Goal: Task Accomplishment & Management: Use online tool/utility

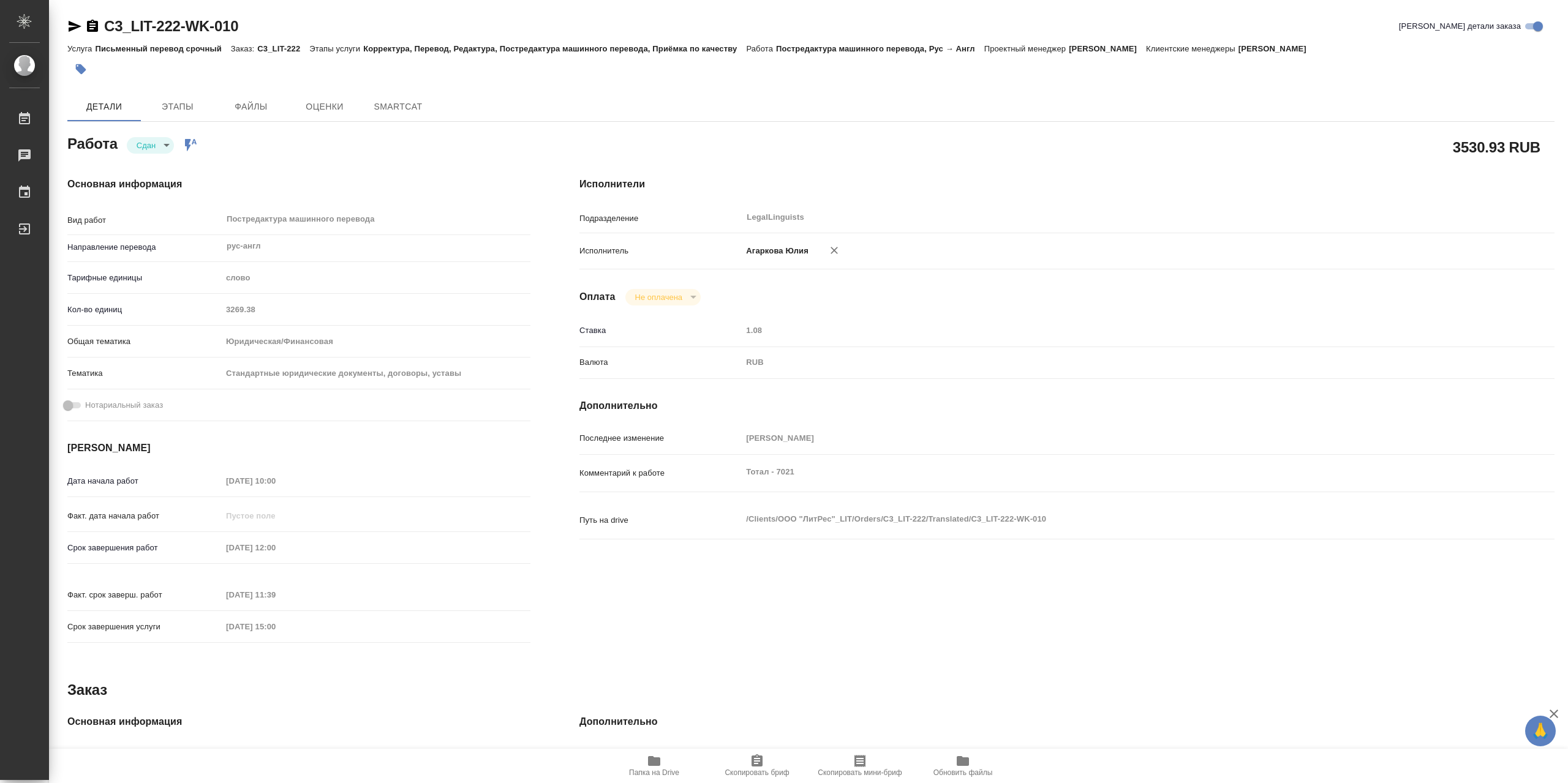
type textarea "x"
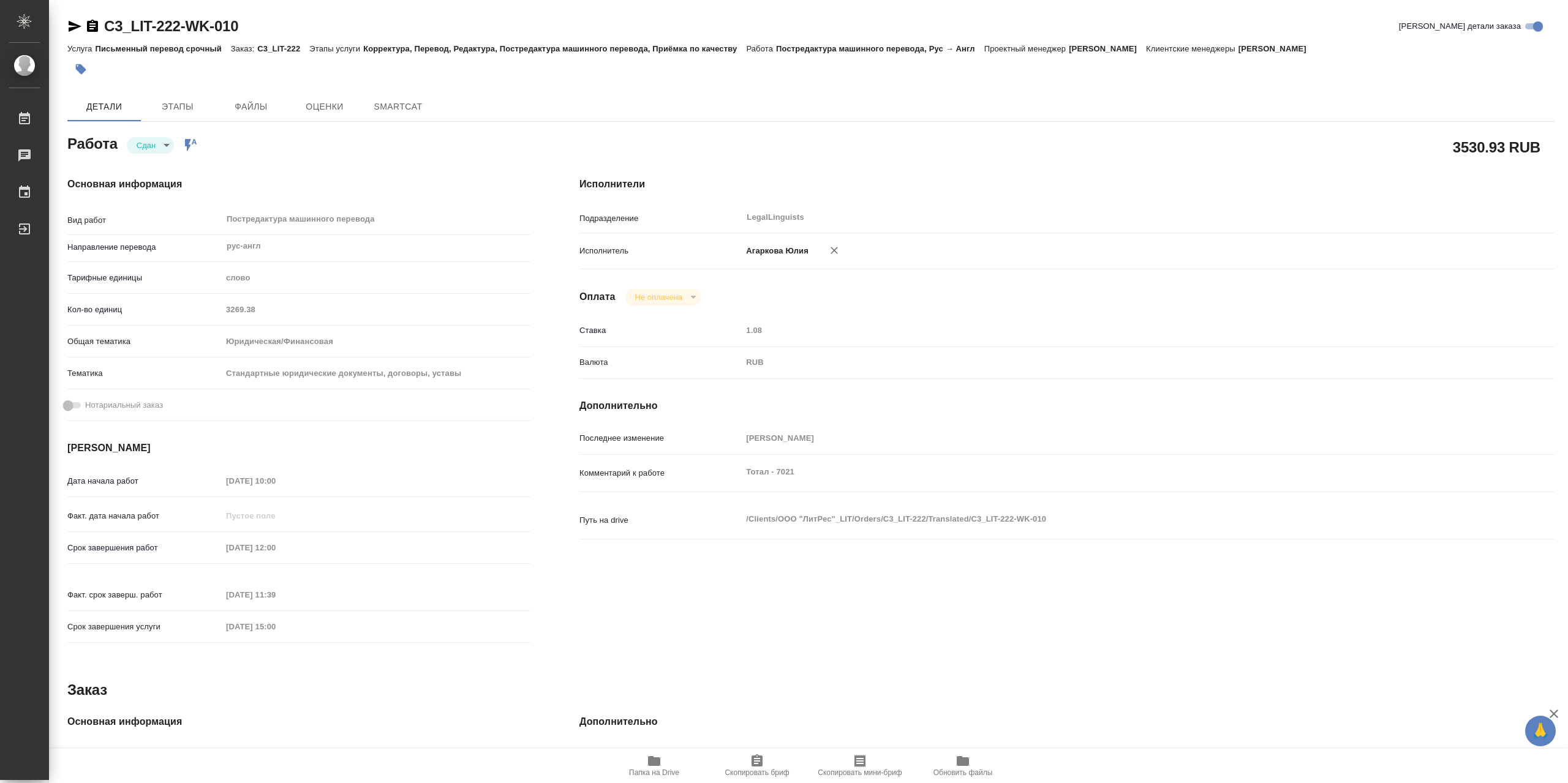
type textarea "x"
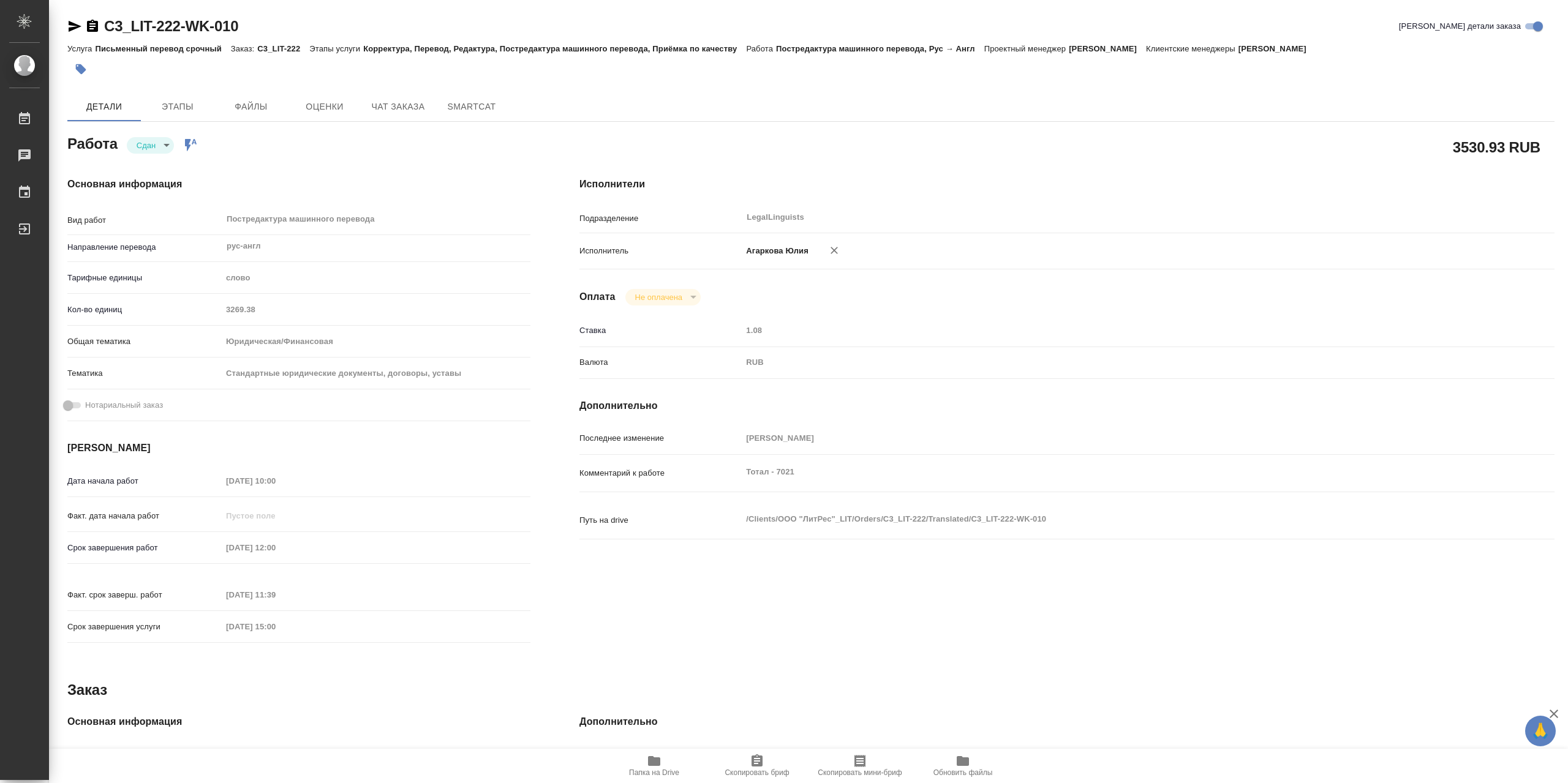
click at [92, 30] on icon "button" at bounding box center [92, 26] width 11 height 13
type textarea "x"
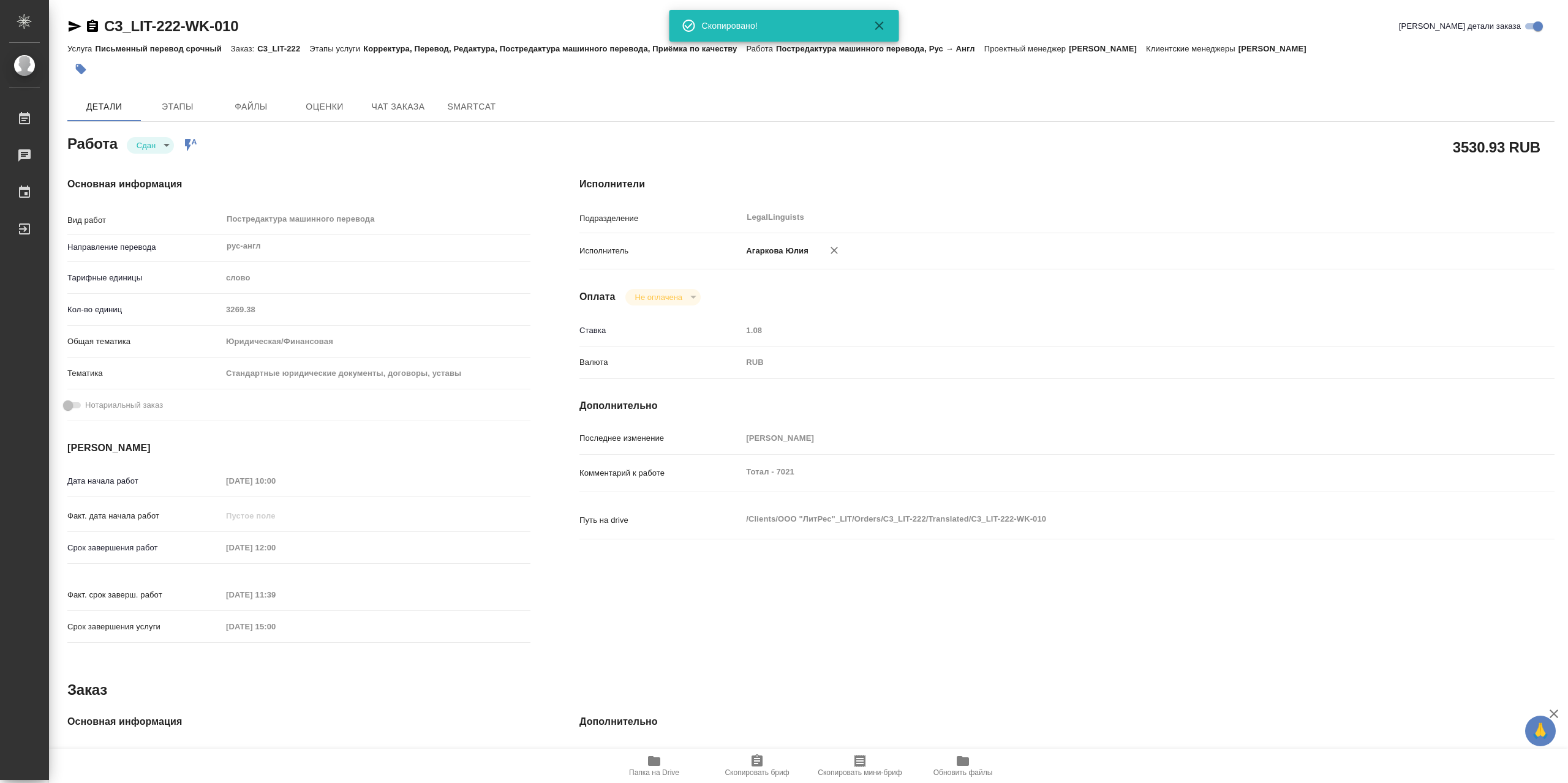
type textarea "x"
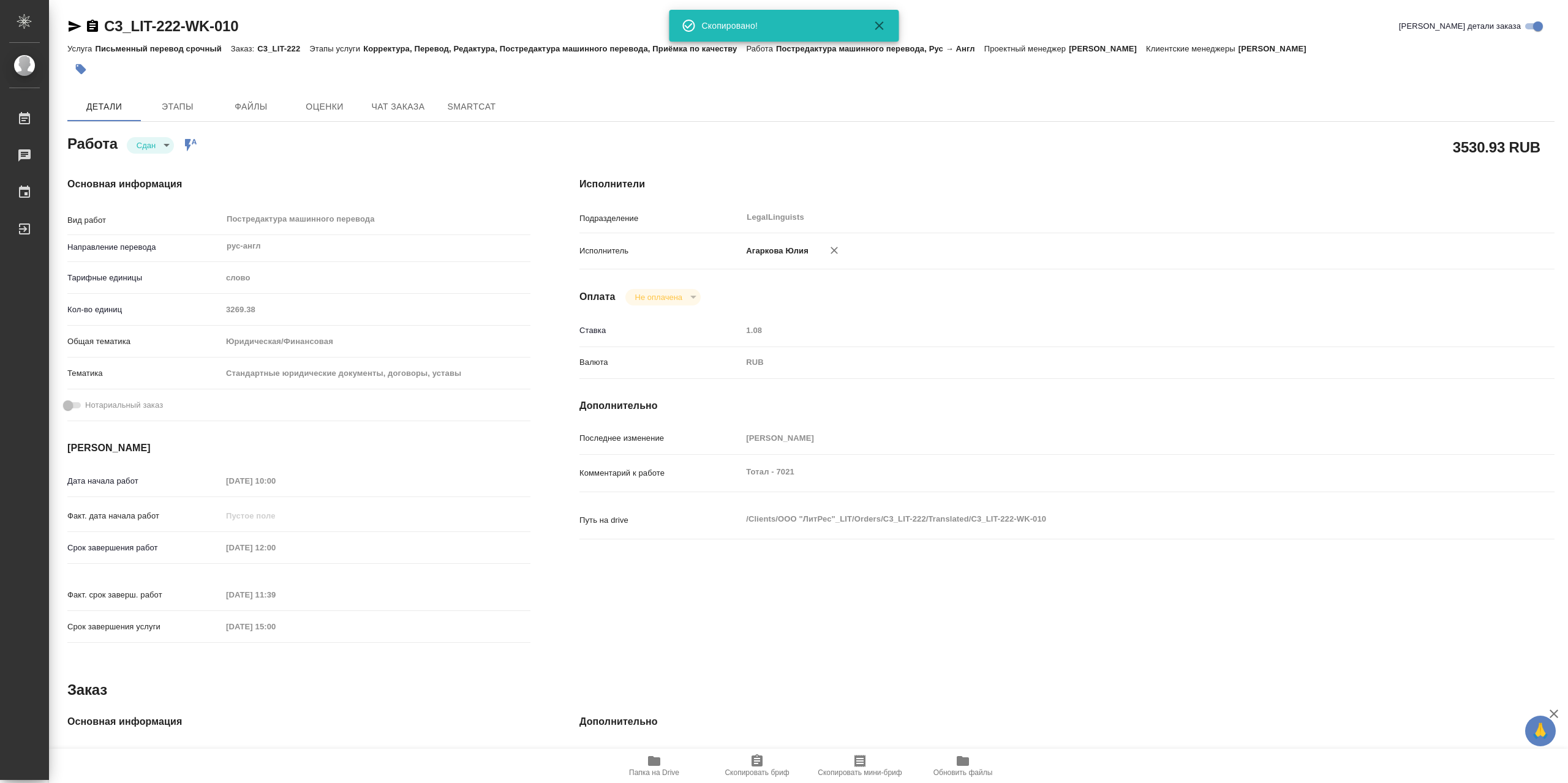
type textarea "x"
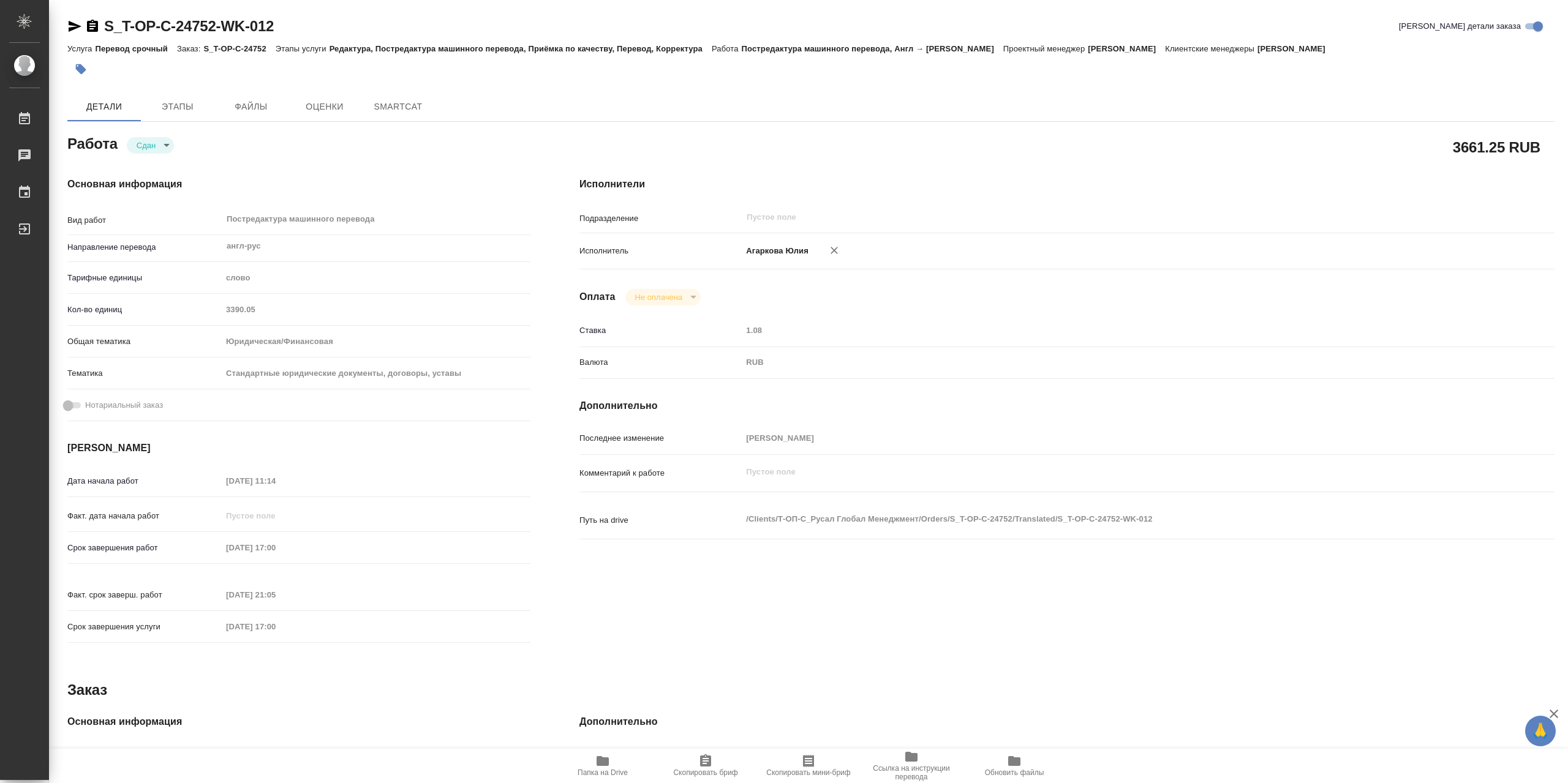
type textarea "x"
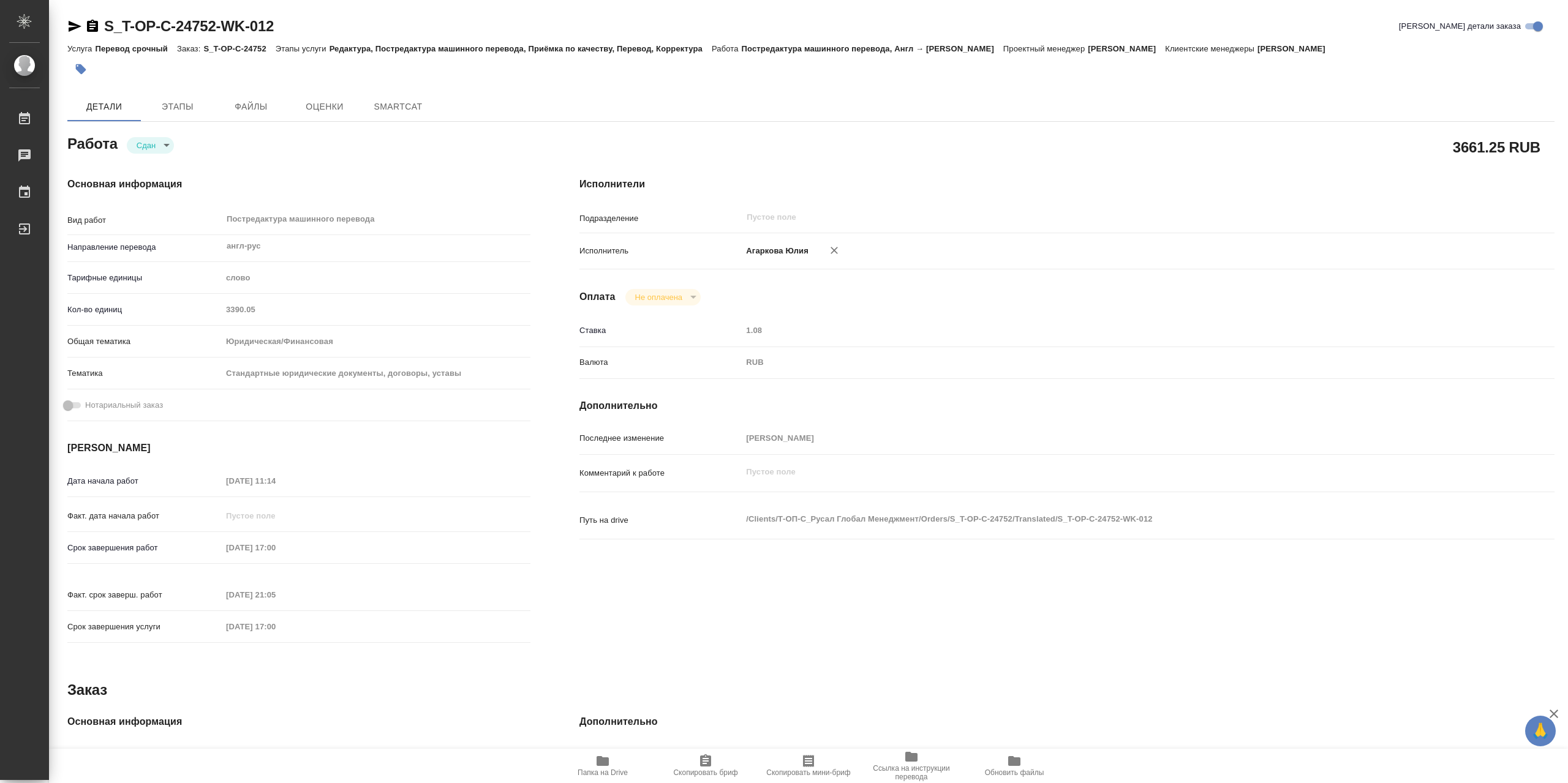
type textarea "x"
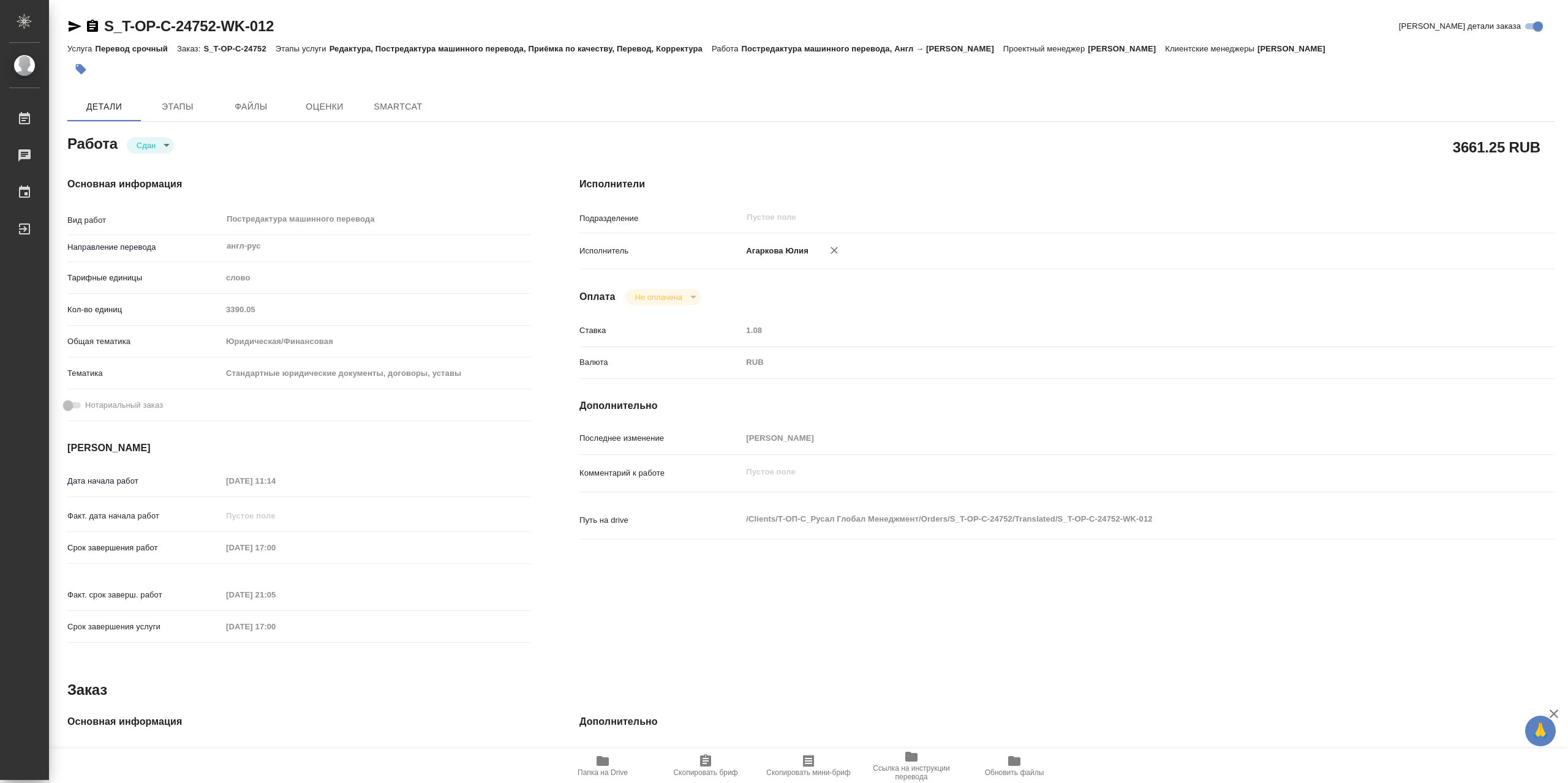
type textarea "x"
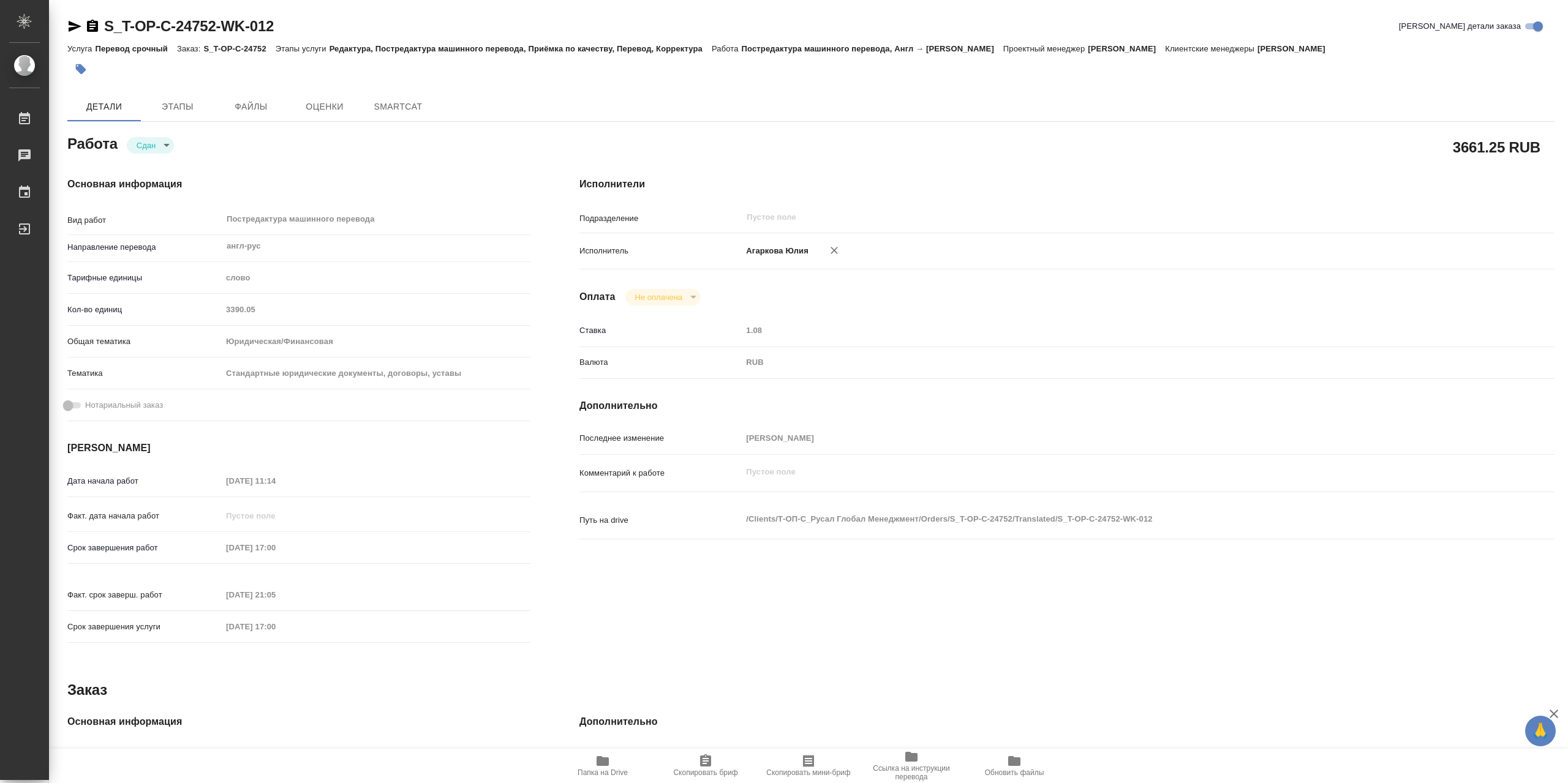
type textarea "x"
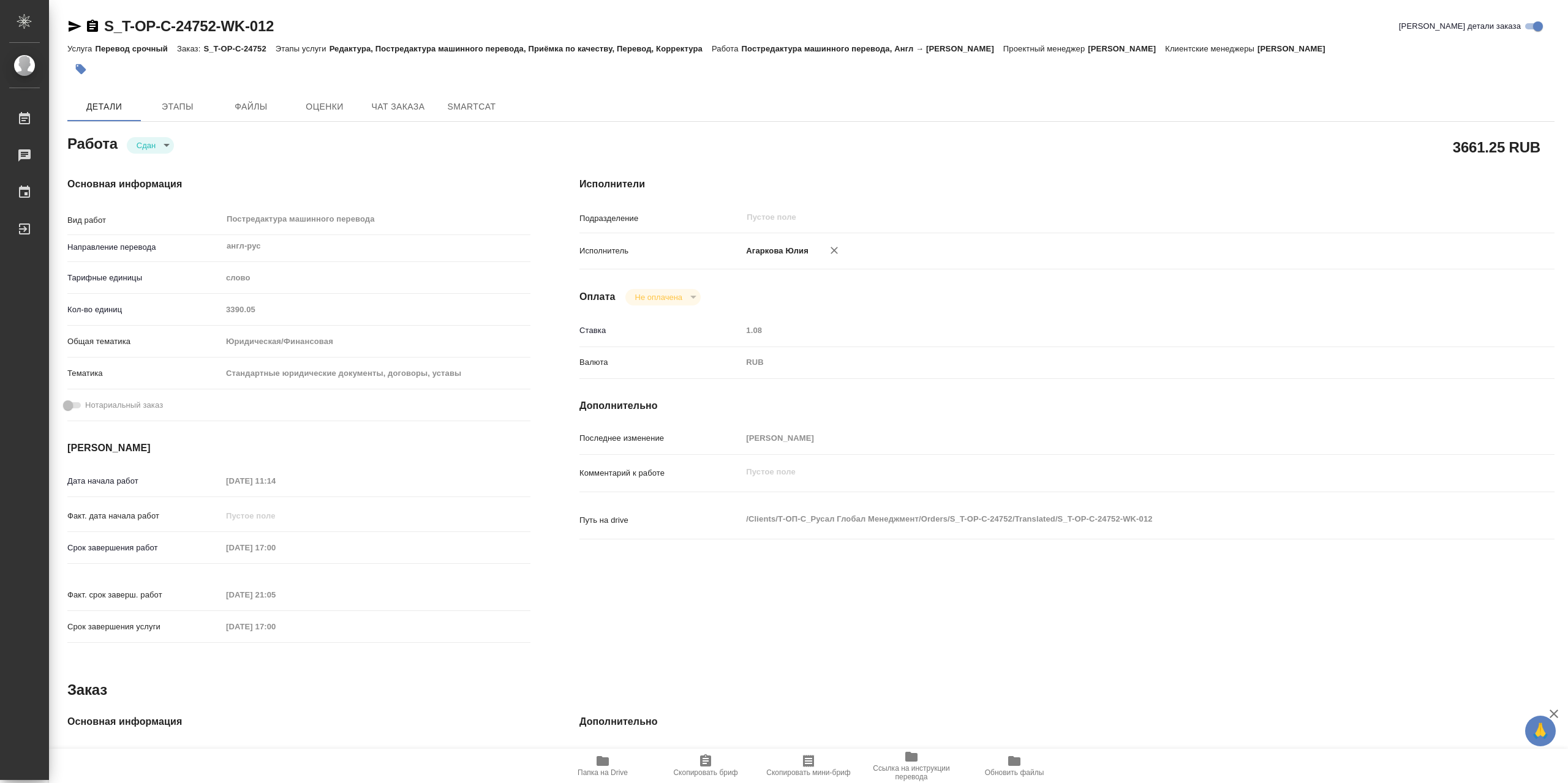
type textarea "x"
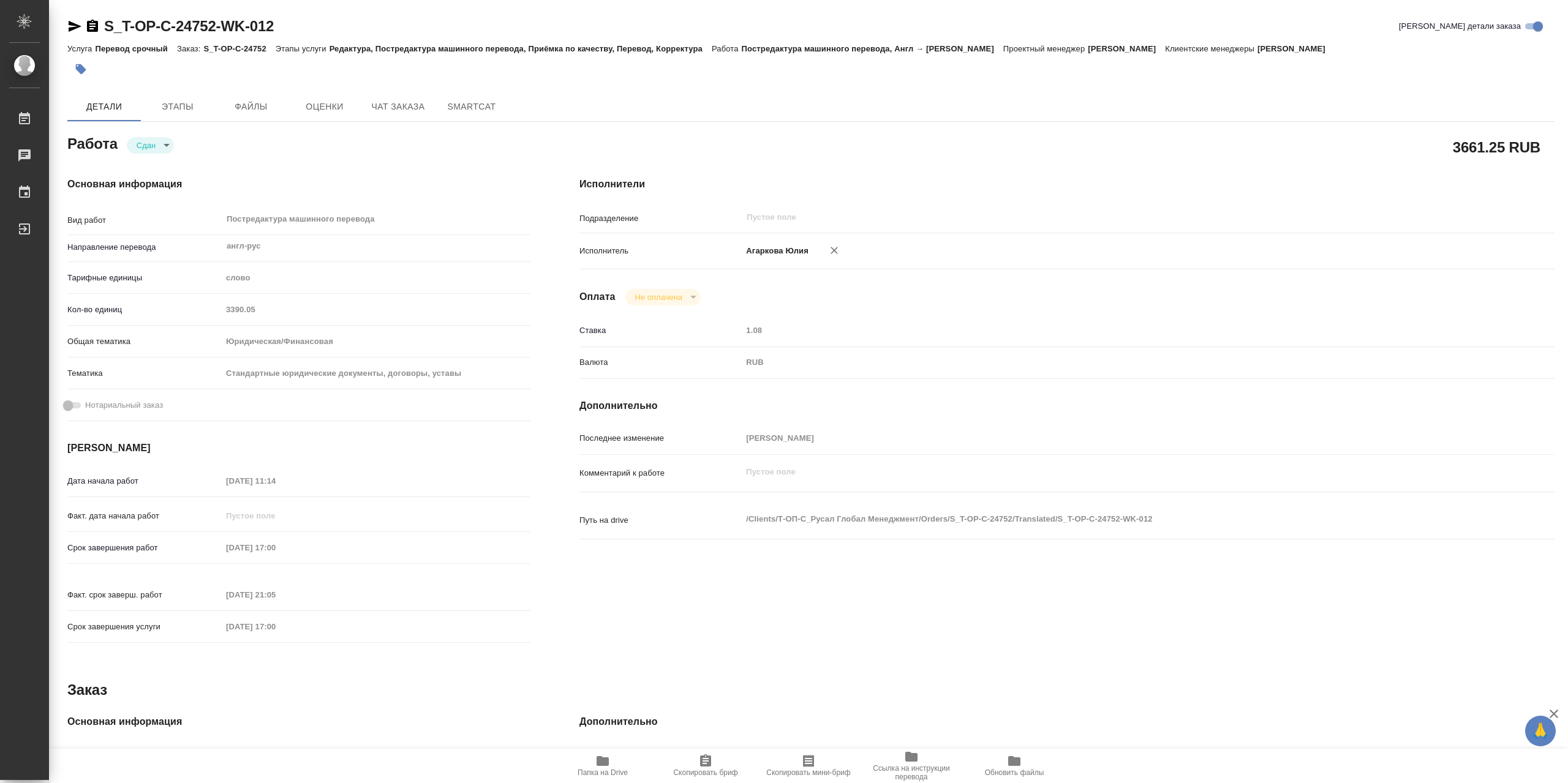
click at [94, 26] on icon "button" at bounding box center [92, 26] width 11 height 13
type textarea "x"
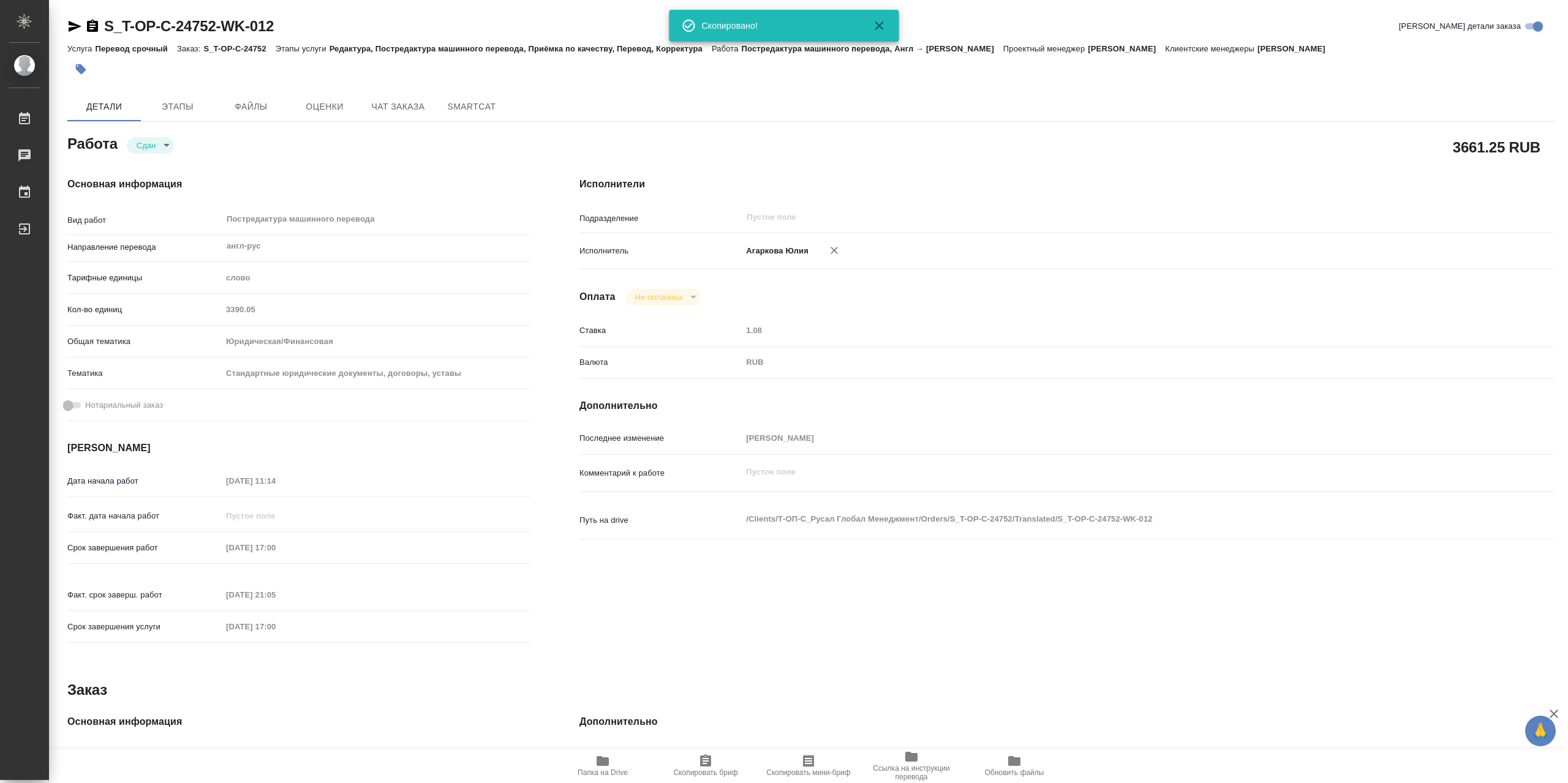
type textarea "x"
